Goal: Check status

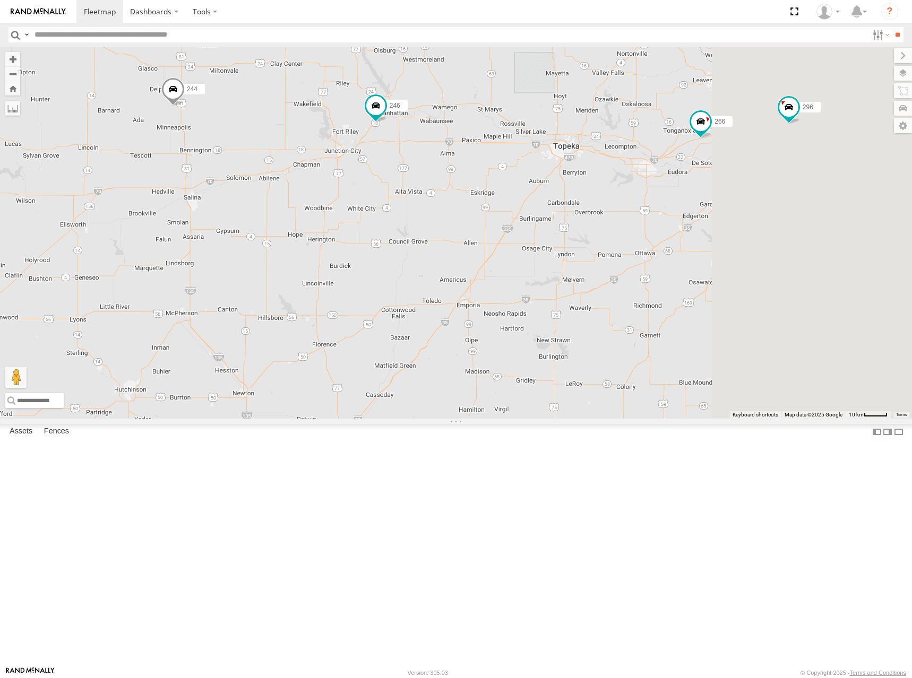
drag, startPoint x: 852, startPoint y: 229, endPoint x: 567, endPoint y: 254, distance: 286.6
click at [567, 254] on div "244 246 298 296 266 2 2" at bounding box center [456, 233] width 912 height 372
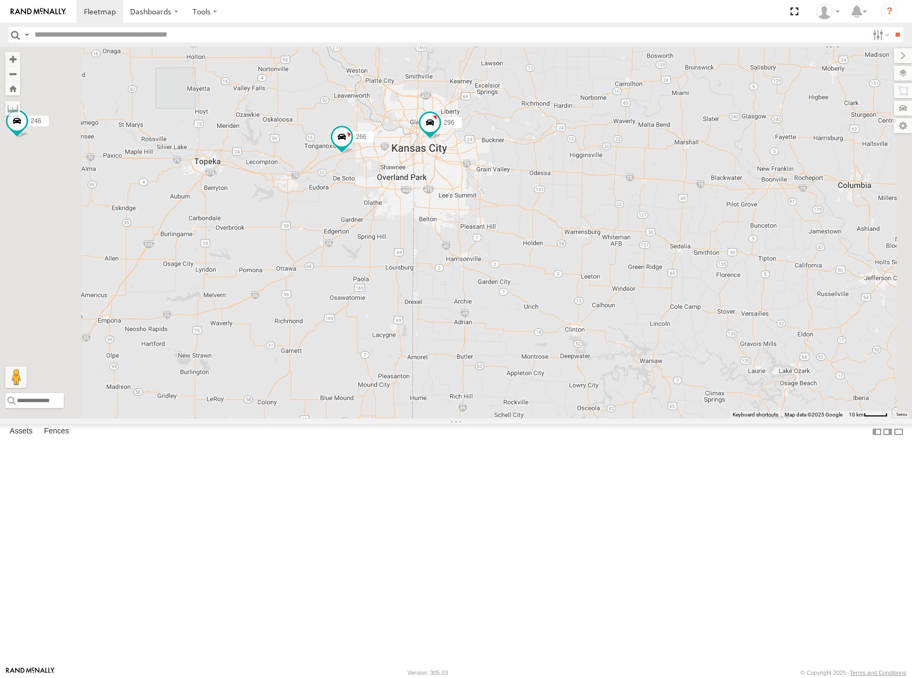
drag, startPoint x: 522, startPoint y: 274, endPoint x: 543, endPoint y: 266, distance: 22.5
click at [543, 266] on div "244 246 298 296 266" at bounding box center [456, 233] width 912 height 372
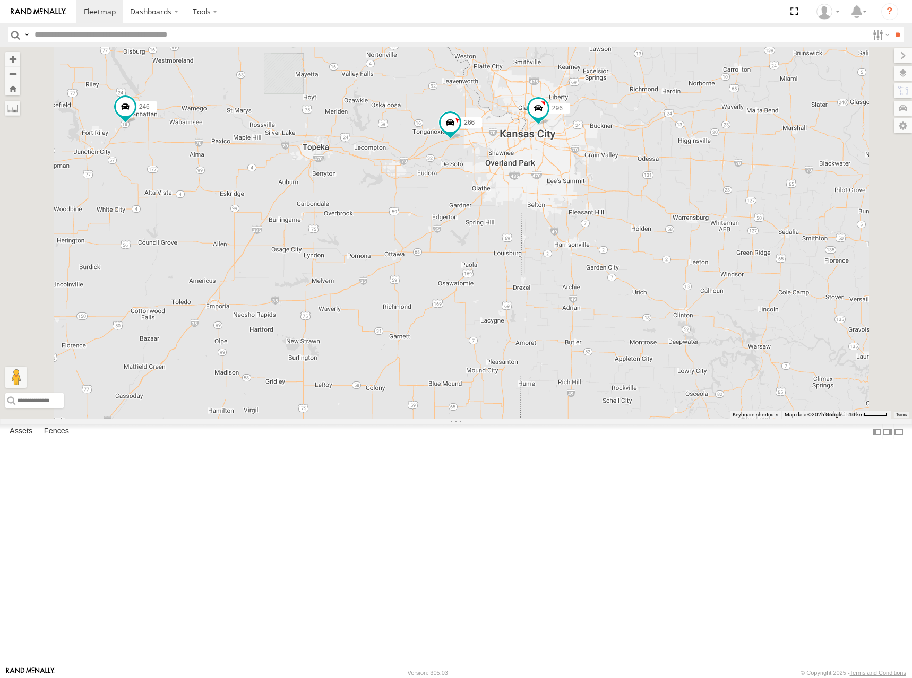
drag, startPoint x: 531, startPoint y: 284, endPoint x: 642, endPoint y: 276, distance: 111.8
click at [642, 276] on div "244 246 298 296 266" at bounding box center [456, 233] width 912 height 372
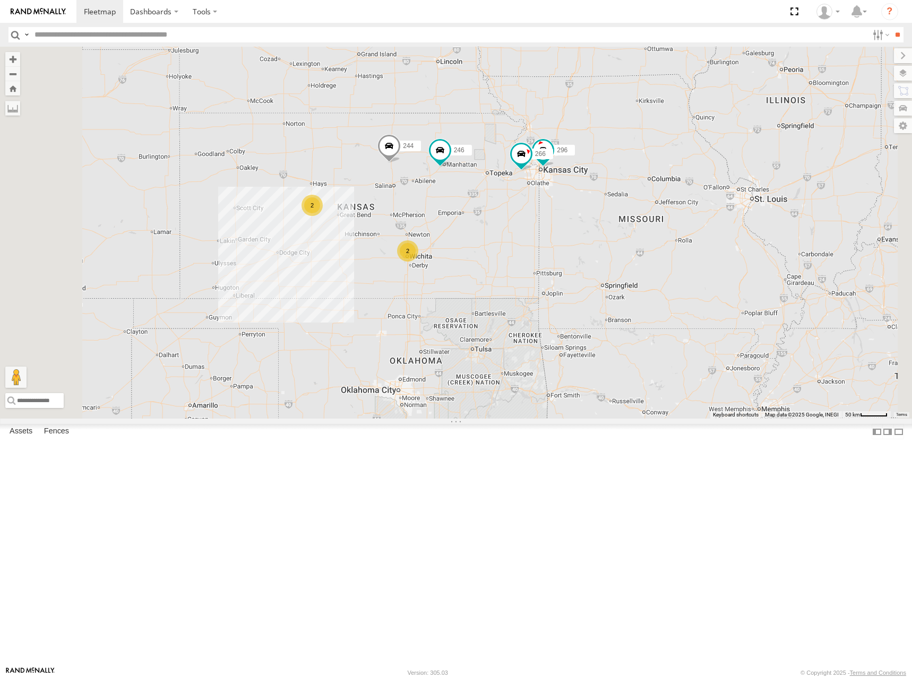
drag, startPoint x: 479, startPoint y: 186, endPoint x: 586, endPoint y: 240, distance: 120.1
click at [586, 240] on div "244 246 298 296 266 2 2" at bounding box center [456, 233] width 912 height 372
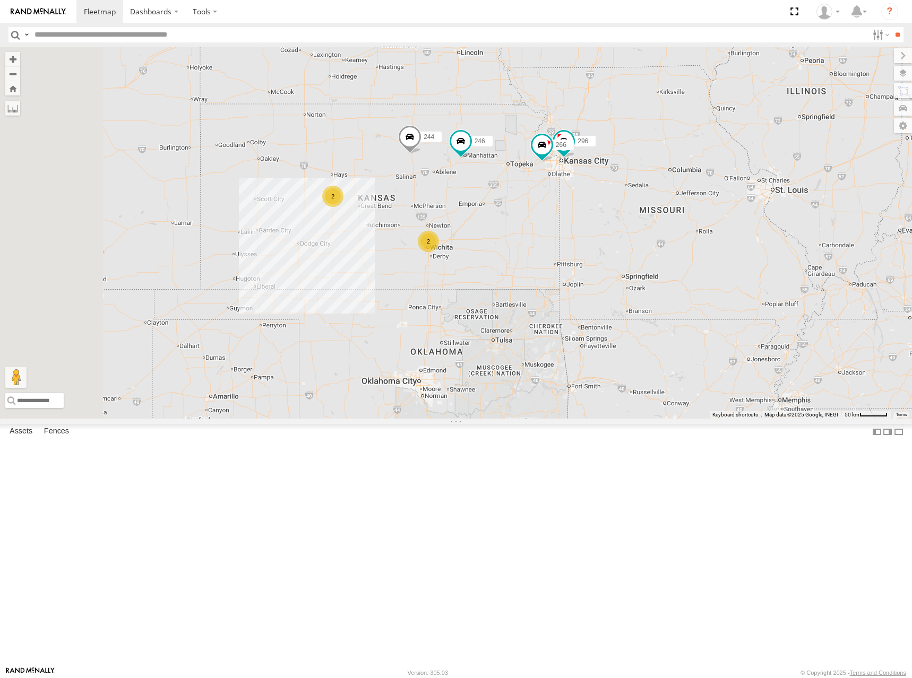
drag, startPoint x: 564, startPoint y: 207, endPoint x: 625, endPoint y: 185, distance: 65.6
click at [625, 185] on div "244 246 298 296 266 2 2" at bounding box center [456, 233] width 912 height 372
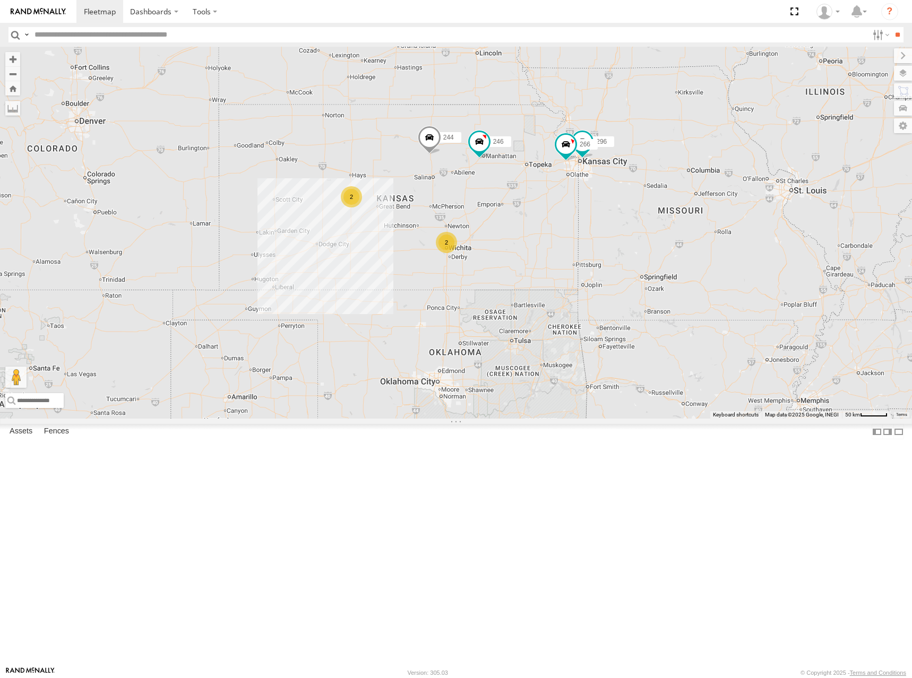
drag, startPoint x: 832, startPoint y: 158, endPoint x: 821, endPoint y: 166, distance: 13.3
click at [825, 162] on div "244 246 298 296 266 2 2" at bounding box center [456, 233] width 912 height 372
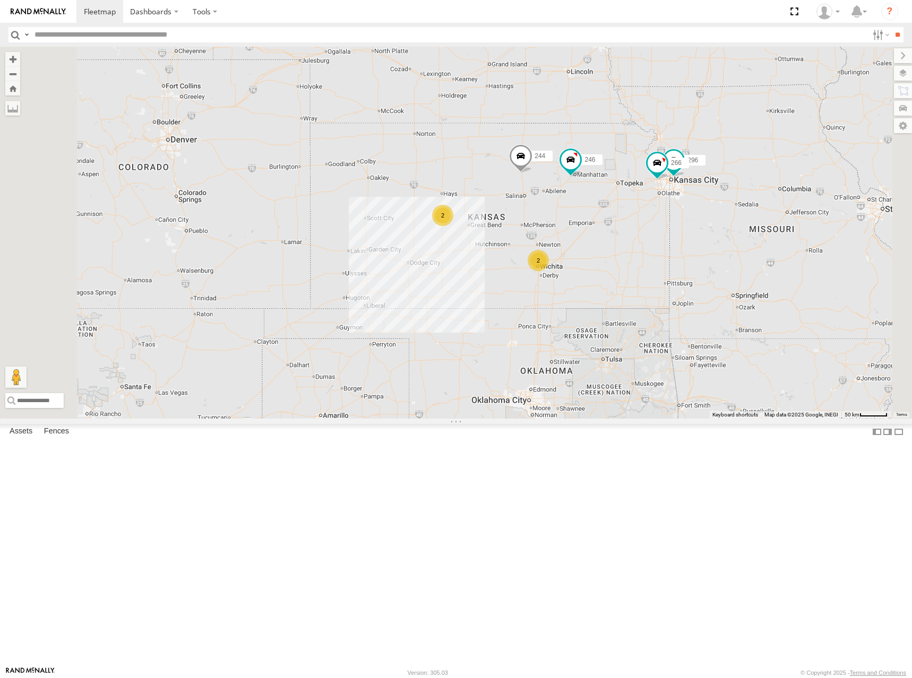
drag, startPoint x: 594, startPoint y: 214, endPoint x: 673, endPoint y: 217, distance: 79.7
click at [673, 217] on div "244 246 298 296 266 2 2" at bounding box center [456, 233] width 912 height 372
click at [620, 172] on div "244 246 298 296 266 2 2" at bounding box center [456, 233] width 912 height 372
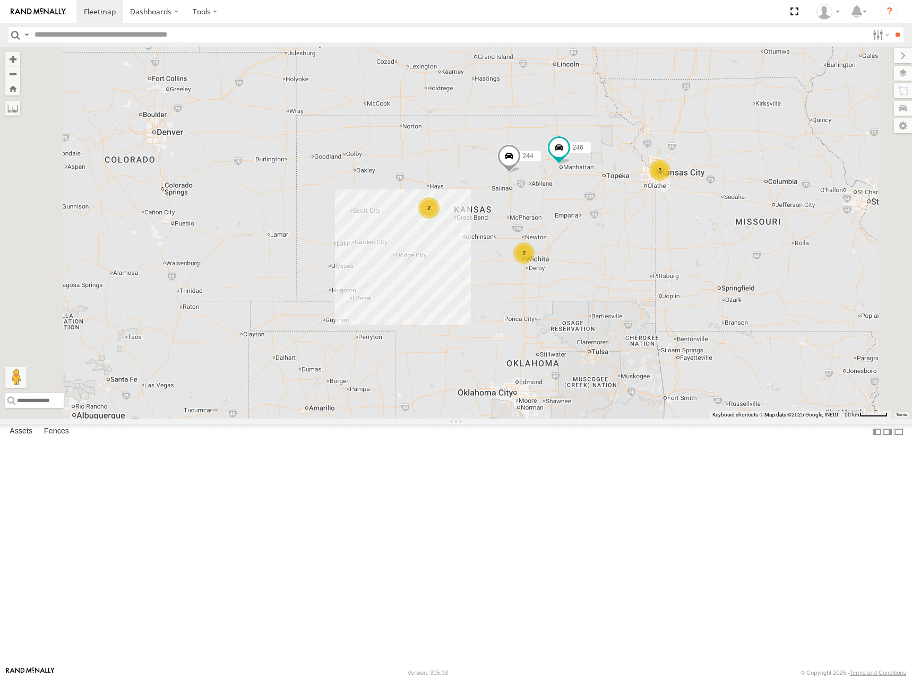
click at [660, 239] on div "244 246 298 2 2 2" at bounding box center [456, 233] width 912 height 372
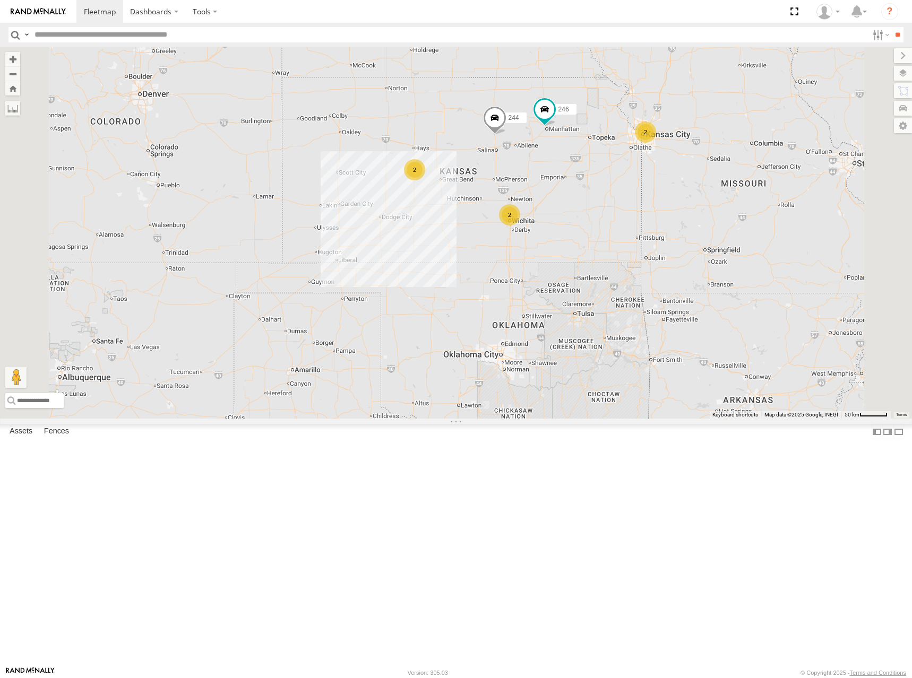
drag, startPoint x: 743, startPoint y: 202, endPoint x: 730, endPoint y: 157, distance: 46.5
click at [730, 157] on div "244 246 298 2 2 2" at bounding box center [456, 233] width 912 height 372
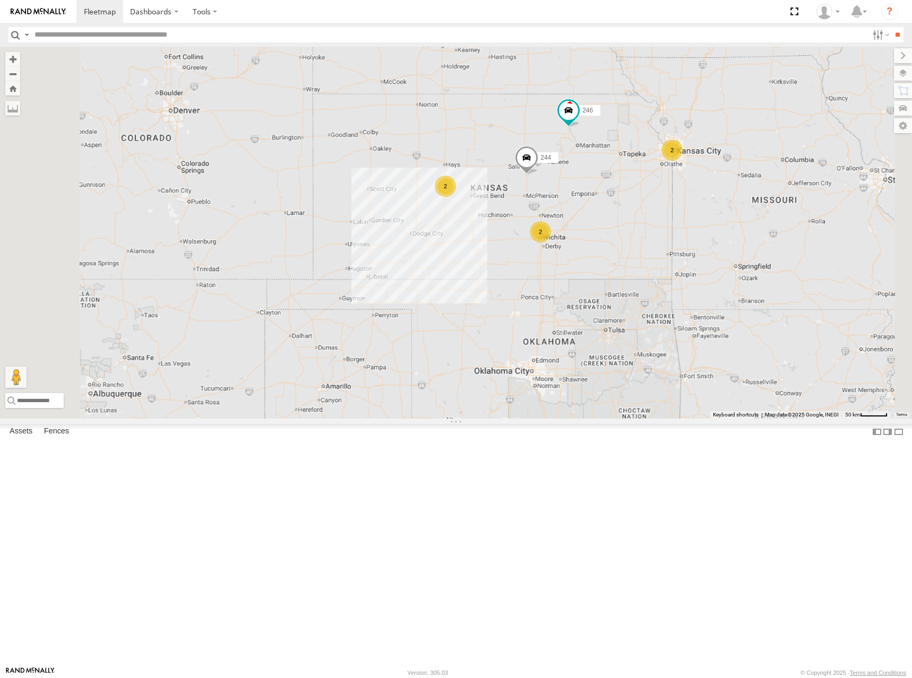
drag, startPoint x: 677, startPoint y: 253, endPoint x: 688, endPoint y: 253, distance: 11.7
click at [688, 253] on div "244 246 298 2 2 2" at bounding box center [456, 233] width 912 height 372
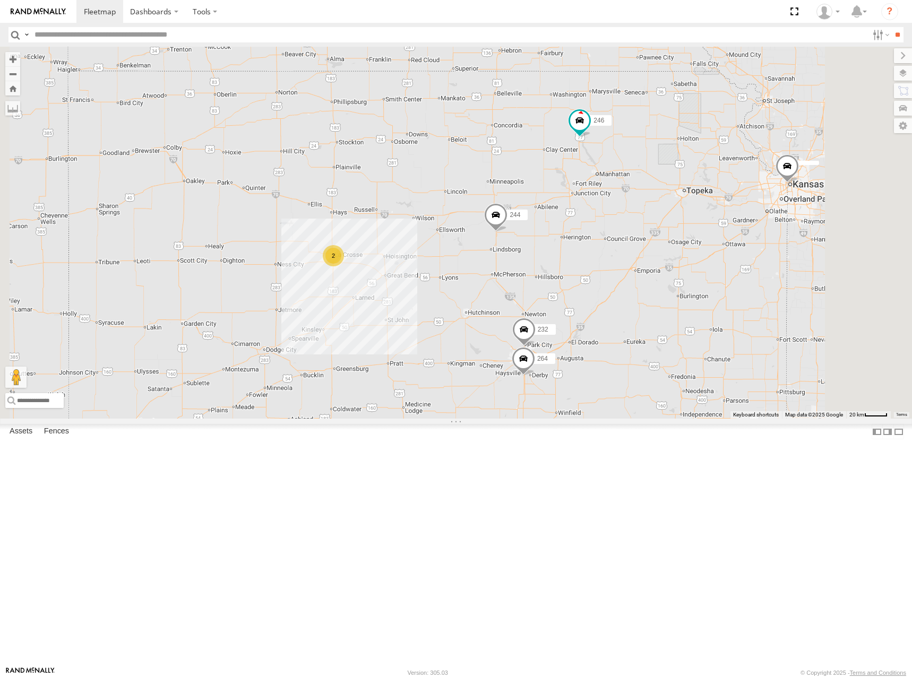
drag, startPoint x: 637, startPoint y: 224, endPoint x: 634, endPoint y: 234, distance: 10.4
click at [634, 234] on div "244 246 298 232 2 264" at bounding box center [456, 233] width 912 height 372
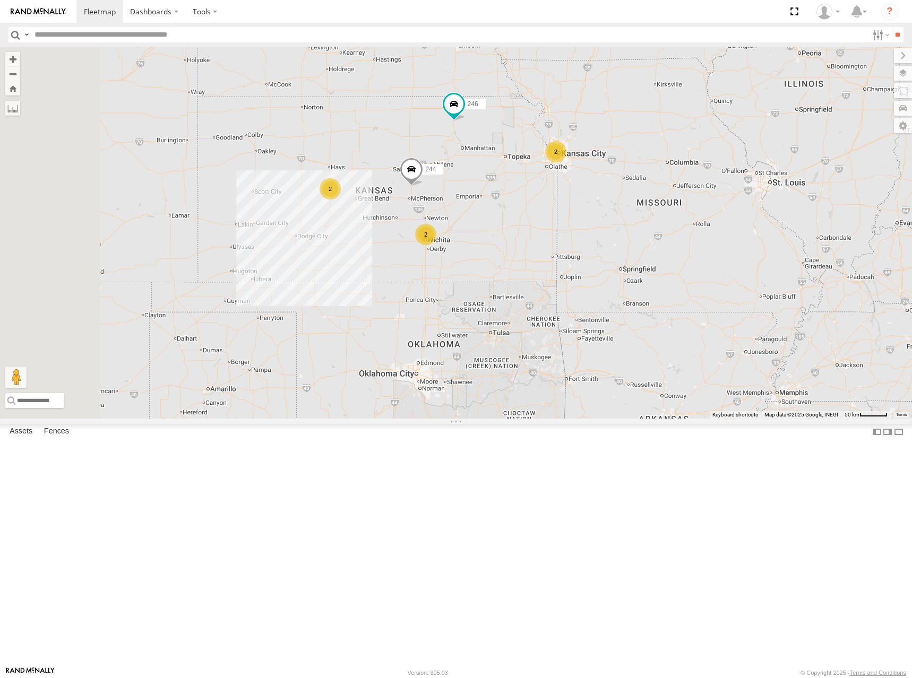
drag, startPoint x: 487, startPoint y: 262, endPoint x: 535, endPoint y: 262, distance: 48.3
click at [535, 262] on div "244 246 298 2 2 2" at bounding box center [456, 233] width 912 height 372
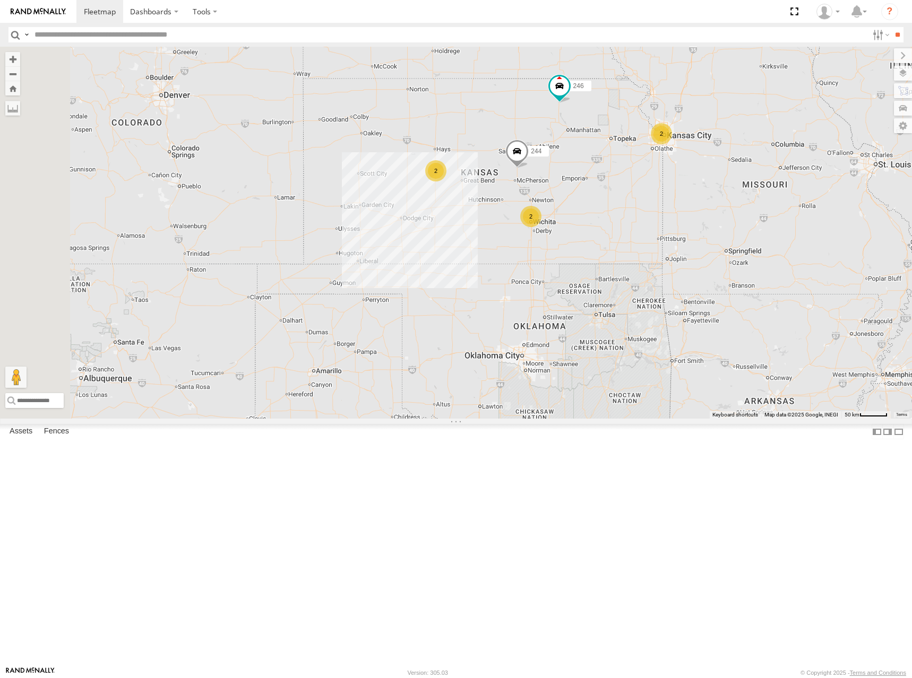
drag, startPoint x: 580, startPoint y: 197, endPoint x: 630, endPoint y: 184, distance: 52.1
click at [630, 184] on div "244 246 298 2 2 2" at bounding box center [456, 233] width 912 height 372
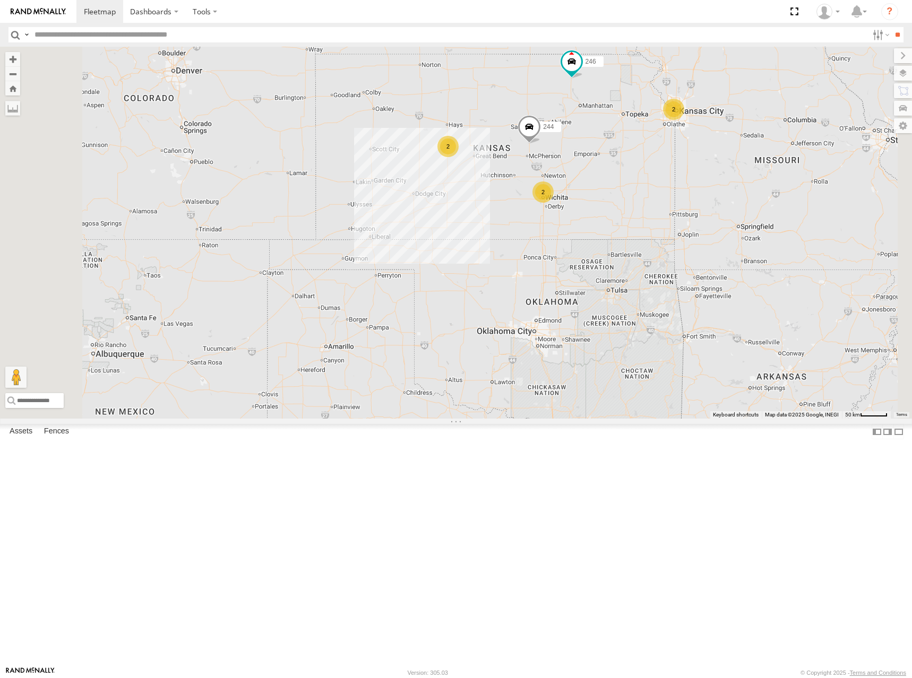
drag, startPoint x: 741, startPoint y: 275, endPoint x: 741, endPoint y: 264, distance: 10.6
click at [741, 264] on div "244 246 298 2 2 2" at bounding box center [456, 233] width 912 height 372
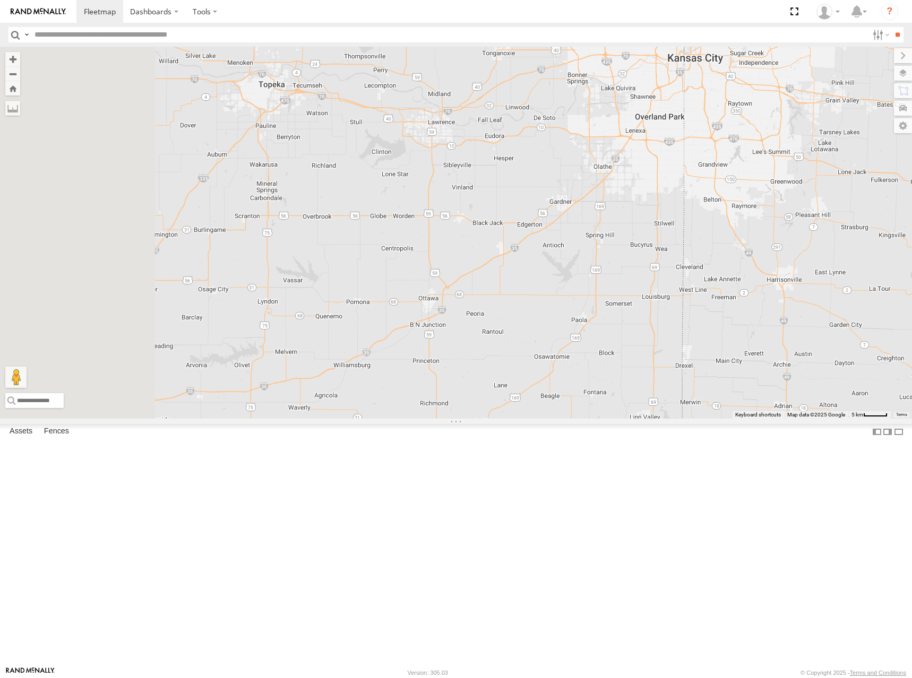
drag, startPoint x: 544, startPoint y: 266, endPoint x: 705, endPoint y: 253, distance: 161.3
click at [705, 253] on div "296 266" at bounding box center [456, 233] width 912 height 372
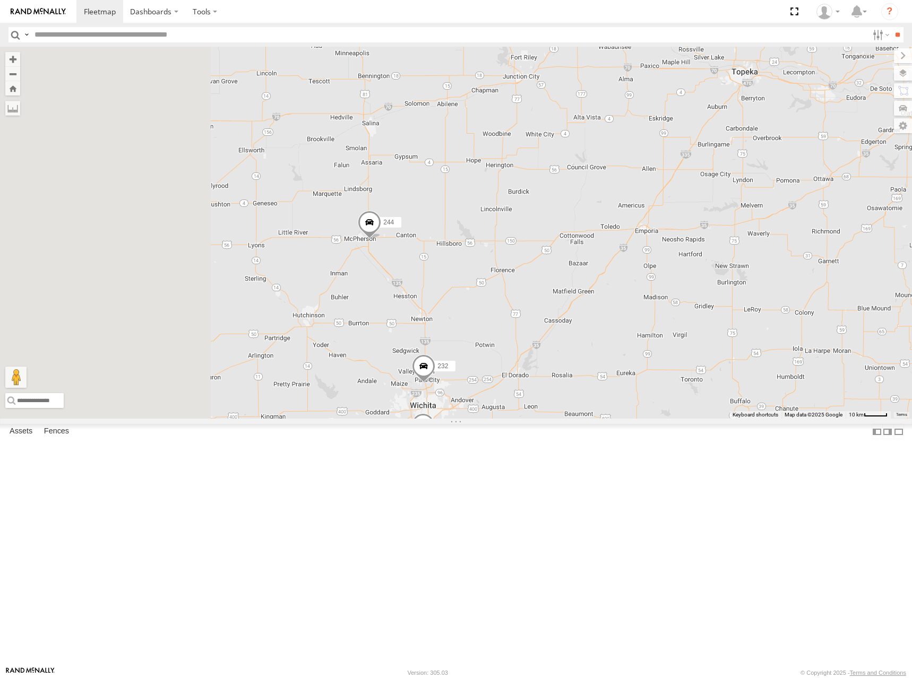
drag, startPoint x: 458, startPoint y: 262, endPoint x: 692, endPoint y: 241, distance: 234.9
click at [692, 241] on div "296 266 244 232 264" at bounding box center [456, 233] width 912 height 372
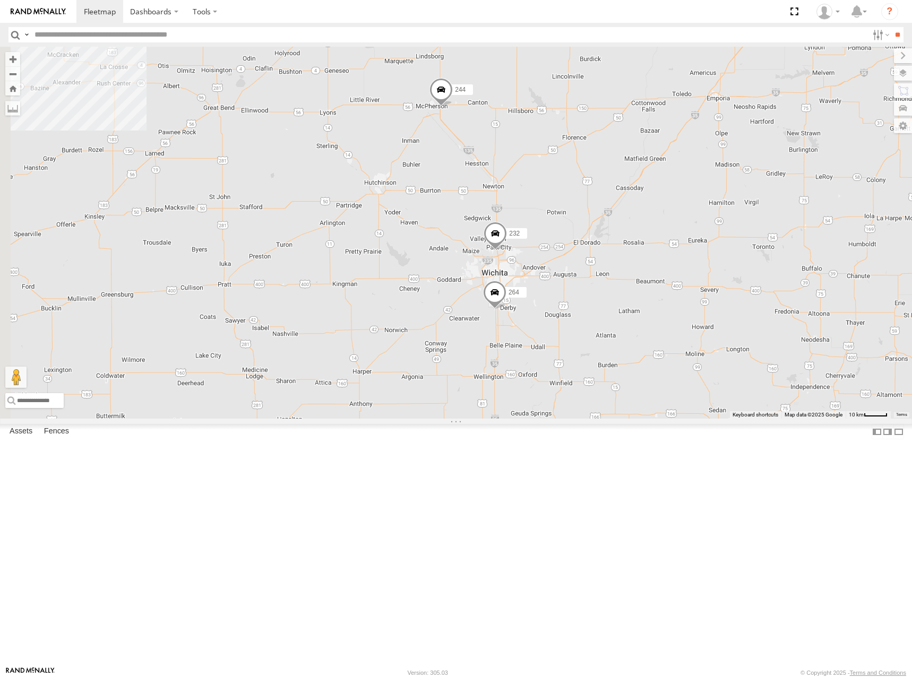
drag, startPoint x: 663, startPoint y: 334, endPoint x: 692, endPoint y: 205, distance: 132.3
click at [692, 205] on div "296 266 244 232 264" at bounding box center [456, 233] width 912 height 372
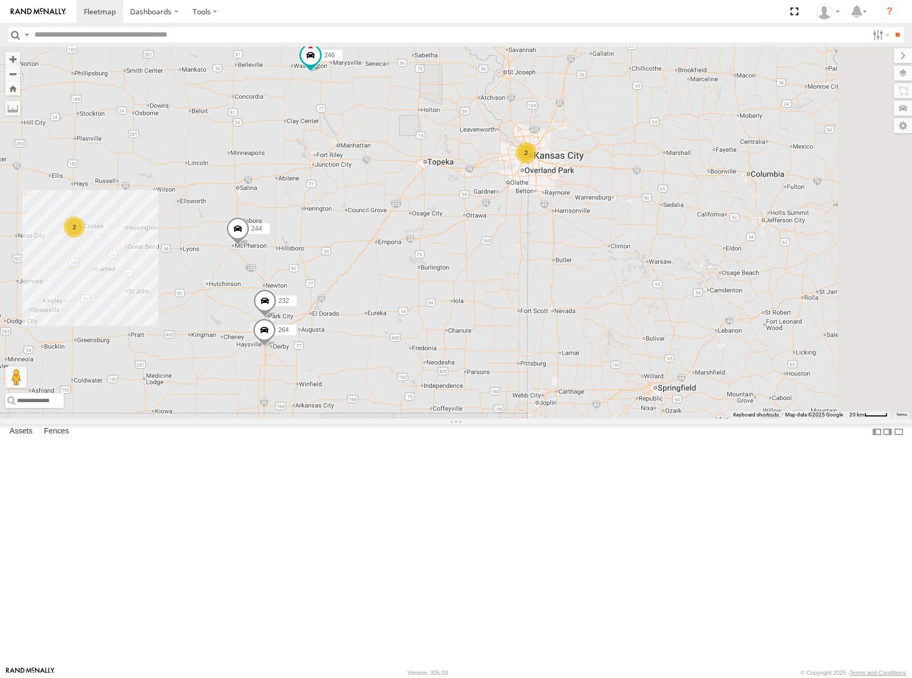
drag, startPoint x: 766, startPoint y: 194, endPoint x: 526, endPoint y: 242, distance: 245.3
click at [526, 242] on div "244 246 232 264 2 2" at bounding box center [456, 233] width 912 height 372
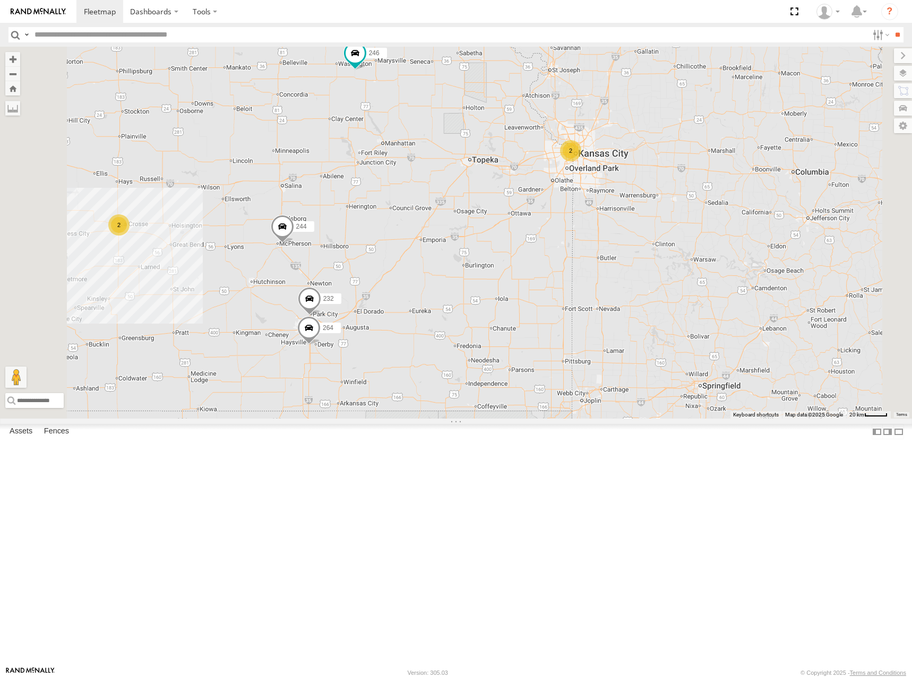
drag, startPoint x: 626, startPoint y: 256, endPoint x: 664, endPoint y: 305, distance: 61.7
click at [664, 305] on div "244 246 232 264 298 2 2" at bounding box center [456, 233] width 912 height 372
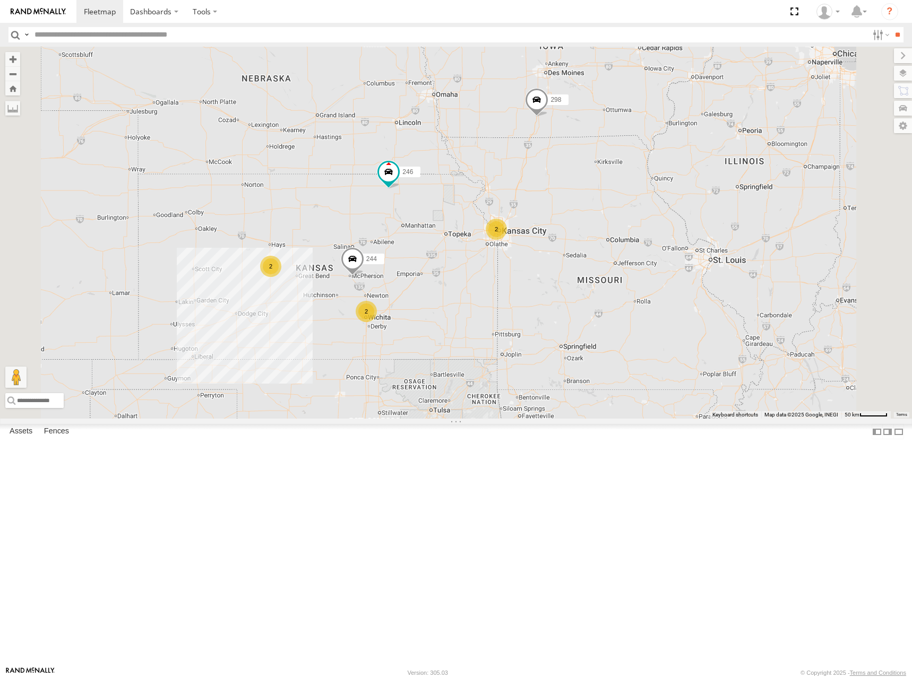
drag, startPoint x: 709, startPoint y: 124, endPoint x: 625, endPoint y: 146, distance: 87.9
click at [625, 146] on div "244 246 298 2 2 2" at bounding box center [456, 233] width 912 height 372
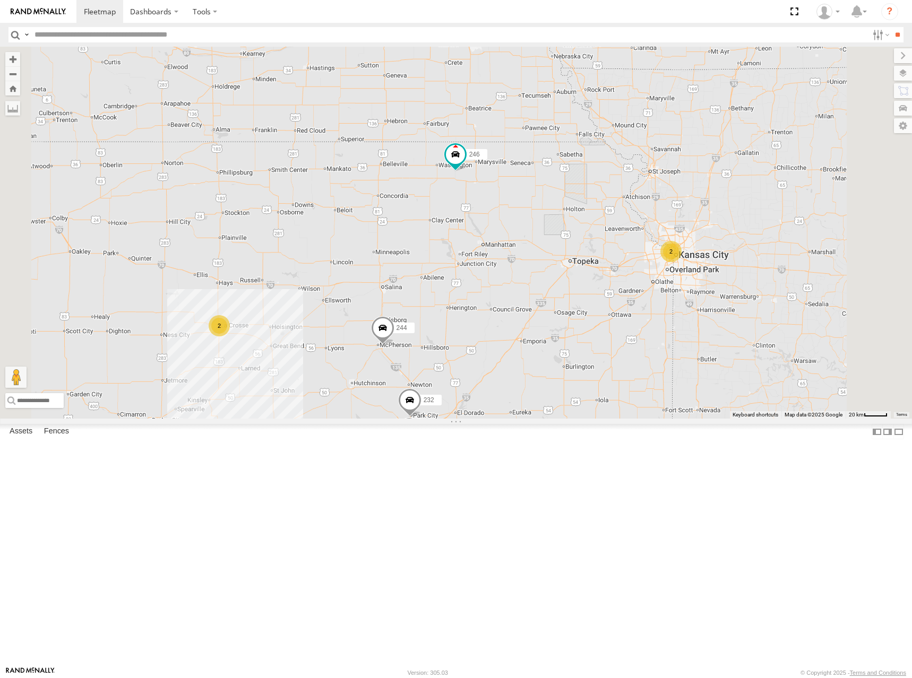
drag, startPoint x: 505, startPoint y: 350, endPoint x: 556, endPoint y: 347, distance: 51.6
click at [556, 347] on div "244 246 298 232 2 2 264" at bounding box center [456, 233] width 912 height 372
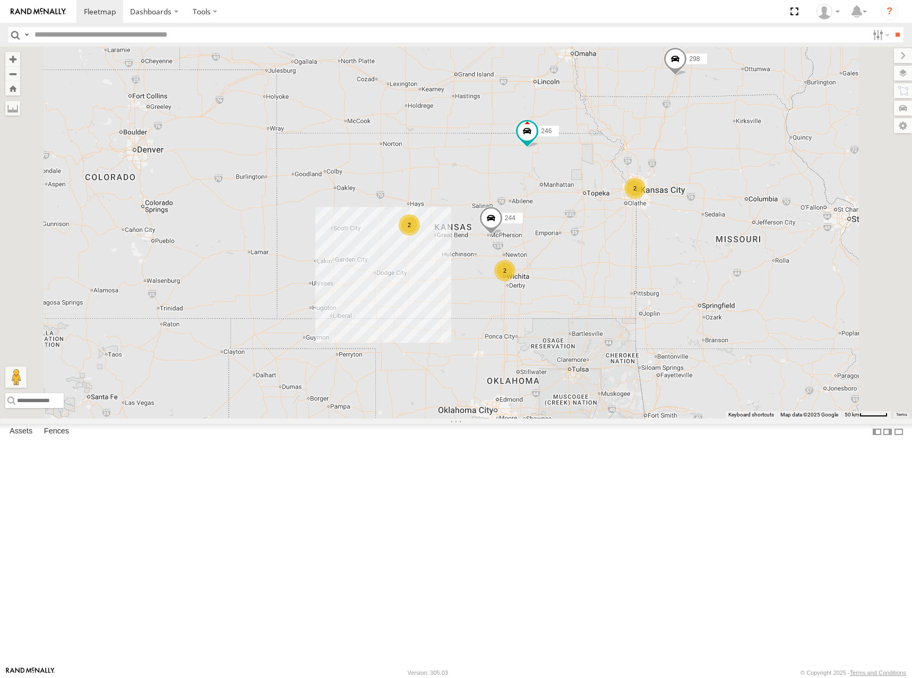
drag, startPoint x: 721, startPoint y: 279, endPoint x: 753, endPoint y: 246, distance: 46.5
click at [753, 246] on div "244 246 298 2 2 2" at bounding box center [456, 233] width 912 height 372
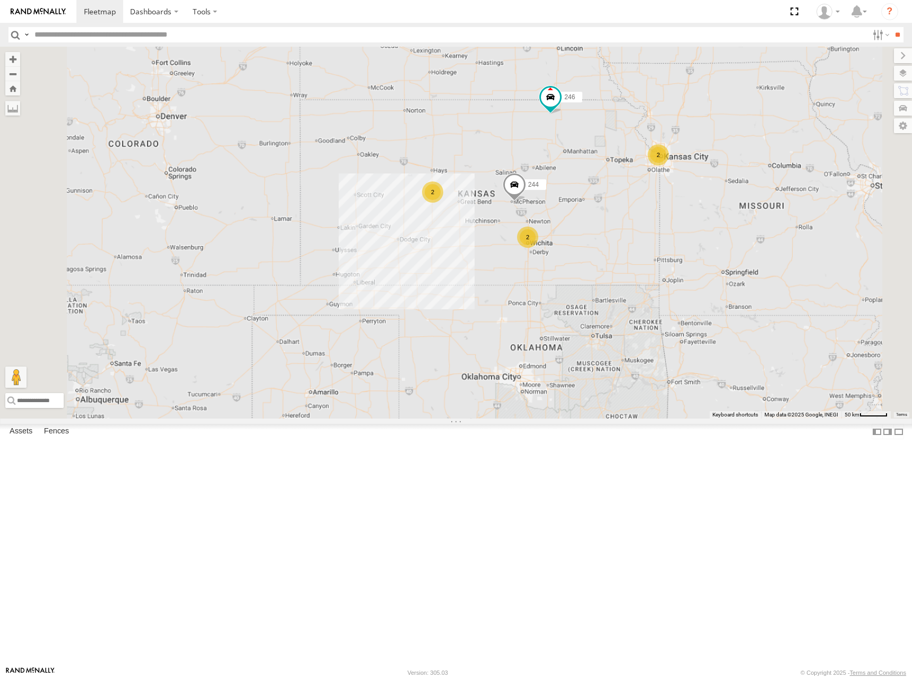
drag, startPoint x: 549, startPoint y: 282, endPoint x: 600, endPoint y: 250, distance: 60.4
click at [600, 250] on div "244 246 298 2 2 2" at bounding box center [456, 233] width 912 height 372
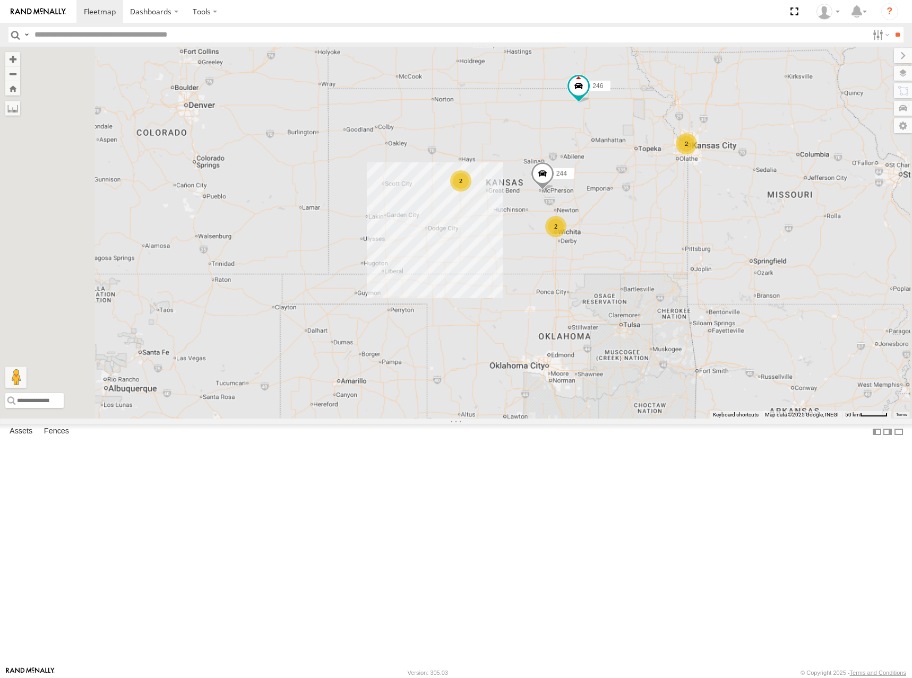
click at [632, 177] on div "244 246 298 2 2 2" at bounding box center [456, 233] width 912 height 372
drag, startPoint x: 671, startPoint y: 185, endPoint x: 636, endPoint y: 198, distance: 37.4
click at [636, 198] on div "244 246 298 2 2 2" at bounding box center [456, 233] width 912 height 372
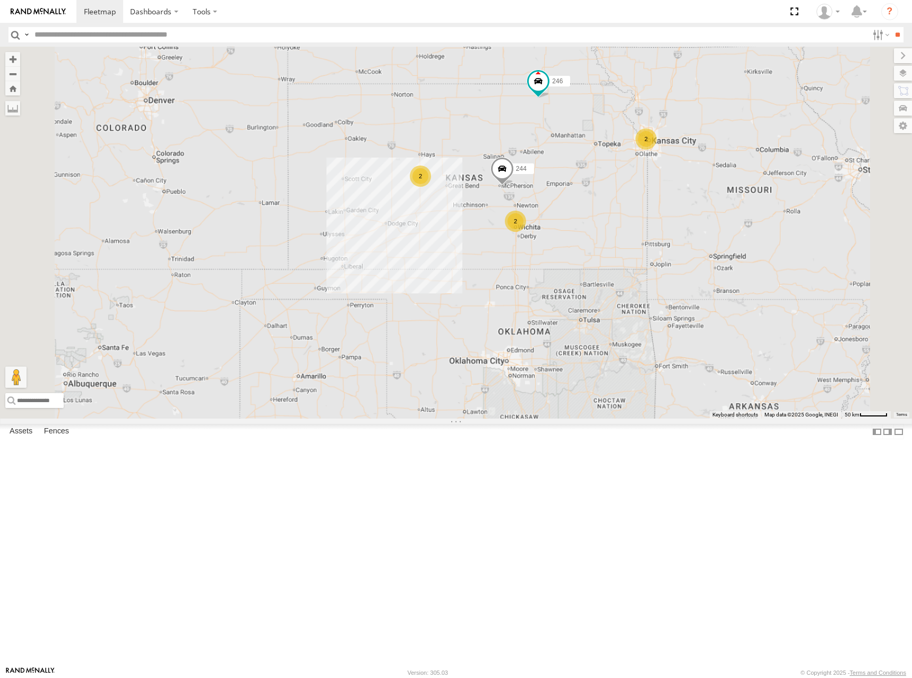
drag, startPoint x: 537, startPoint y: 259, endPoint x: 556, endPoint y: 227, distance: 37.3
click at [556, 227] on div "244 246 298 2 2 2" at bounding box center [456, 233] width 912 height 372
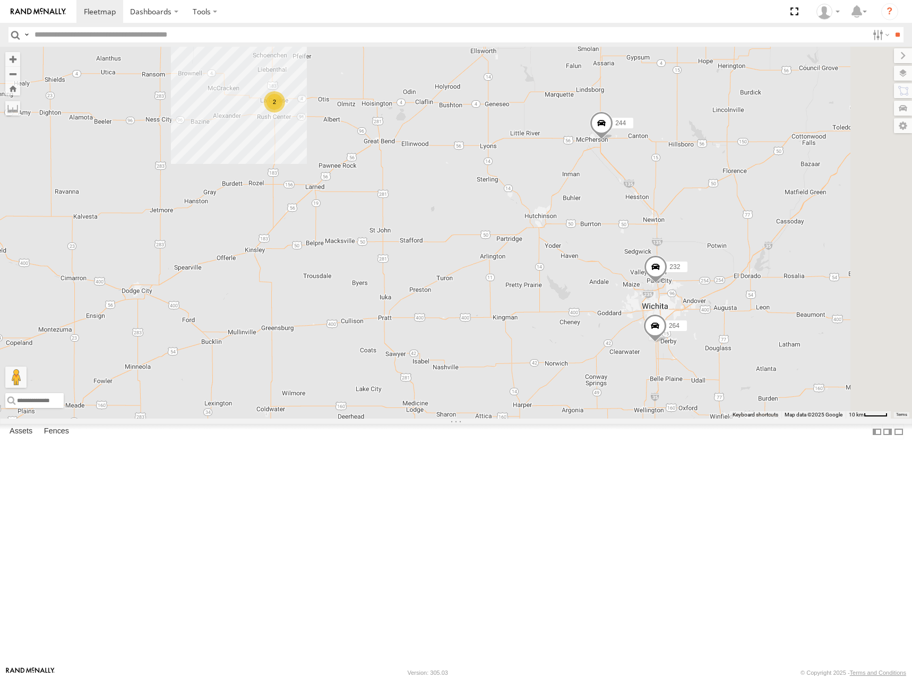
drag, startPoint x: 679, startPoint y: 294, endPoint x: 548, endPoint y: 222, distance: 150.3
click at [548, 222] on div "244 246 298 232 264 2" at bounding box center [456, 233] width 912 height 372
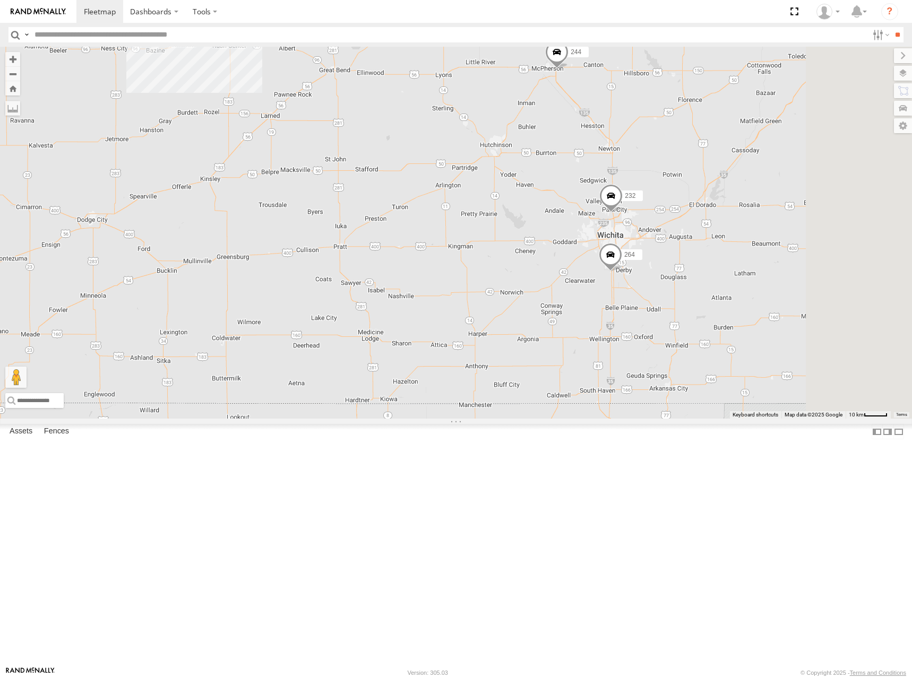
drag, startPoint x: 766, startPoint y: 320, endPoint x: 736, endPoint y: 268, distance: 59.9
click at [736, 268] on div "244 246 298 232 264 2" at bounding box center [456, 233] width 912 height 372
